Goal: Task Accomplishment & Management: Complete application form

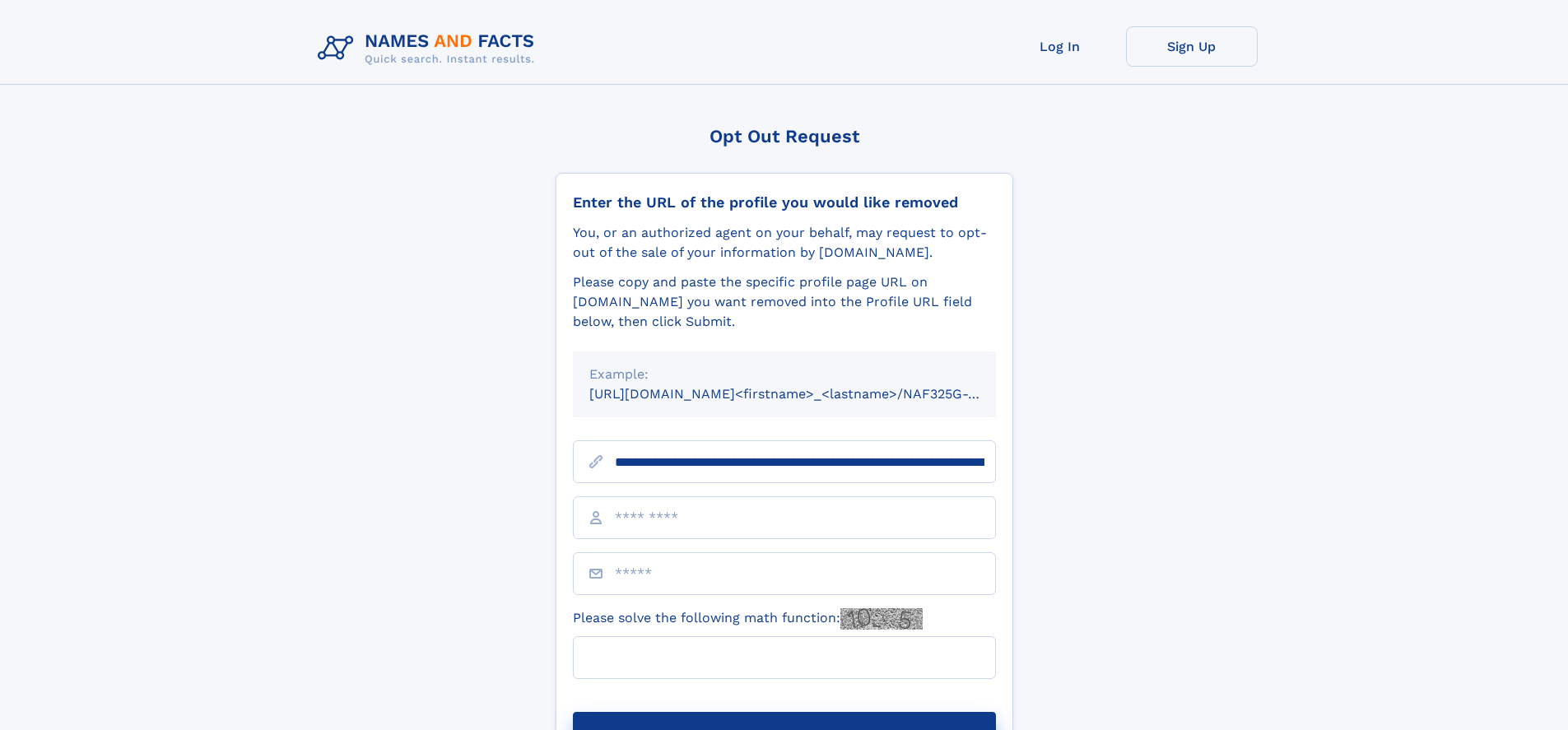
type input "**********"
type input "*"
click at [783, 712] on button "Submit Opt Out Request" at bounding box center [784, 737] width 423 height 52
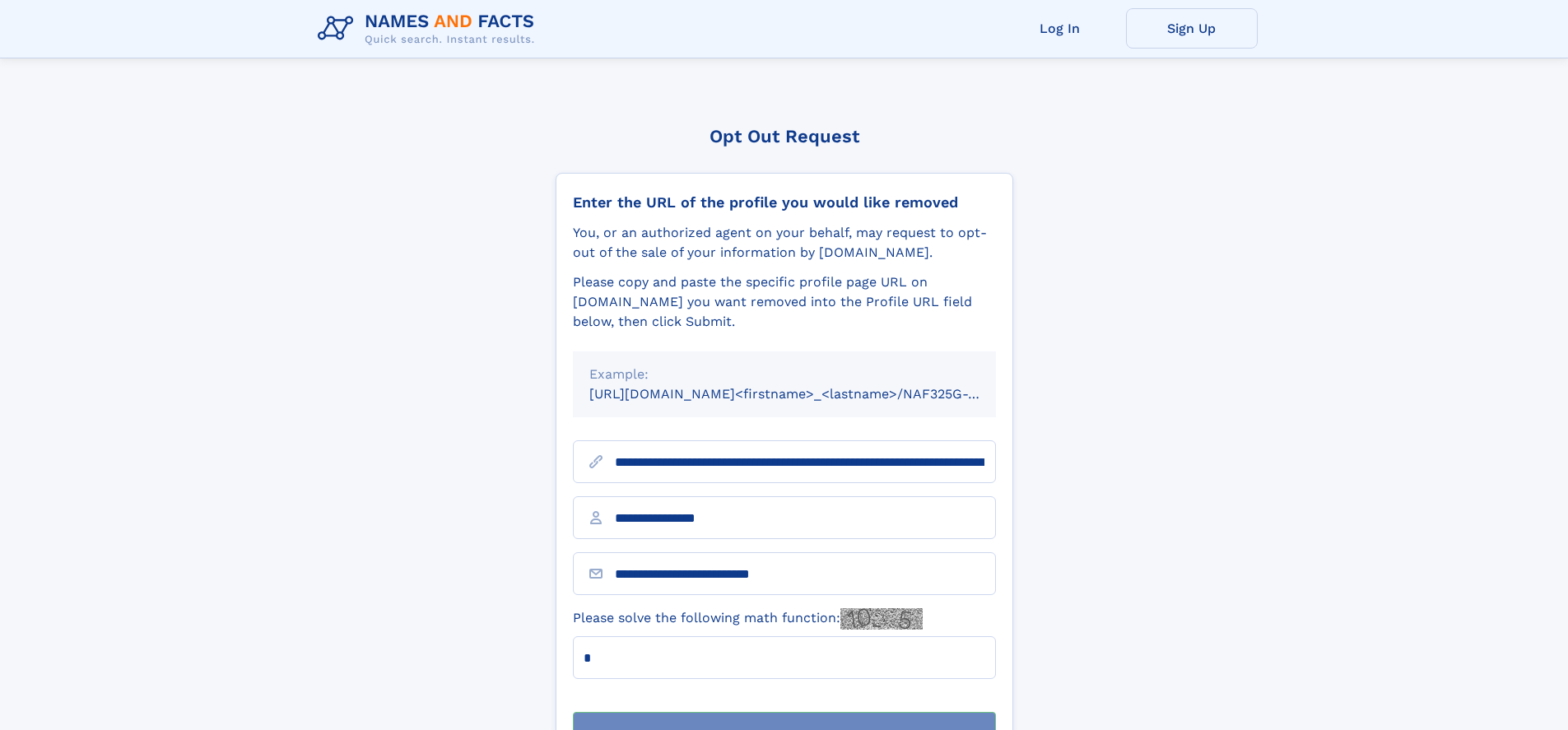
scroll to position [52, 0]
